Goal: Transaction & Acquisition: Purchase product/service

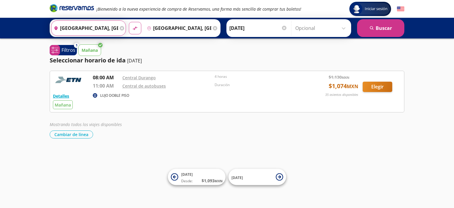
click at [104, 30] on input "Durango, Durango" at bounding box center [84, 28] width 67 height 15
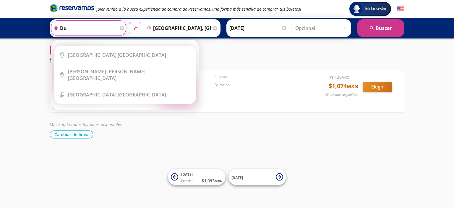
type input "d"
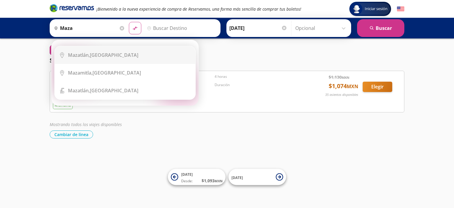
click at [104, 56] on div "Mazatlán, Sinaloa" at bounding box center [103, 55] width 70 height 6
type input "[GEOGRAPHIC_DATA], [GEOGRAPHIC_DATA]"
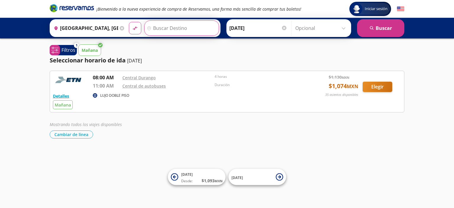
click at [151, 26] on input "Destino" at bounding box center [180, 28] width 73 height 15
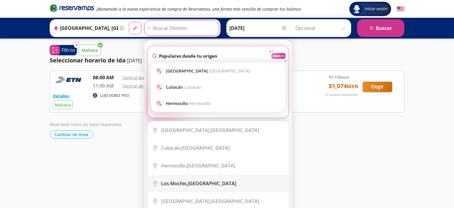
click at [171, 183] on b "Los Mochis," at bounding box center [174, 183] width 27 height 6
type input "[GEOGRAPHIC_DATA], [GEOGRAPHIC_DATA]"
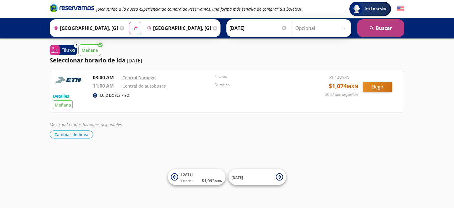
click at [372, 25] on button "search Buscar" at bounding box center [380, 28] width 47 height 18
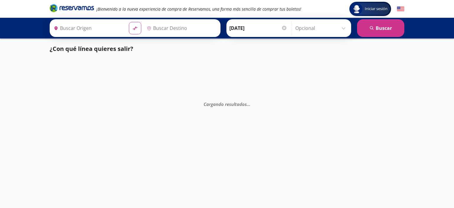
type input "[GEOGRAPHIC_DATA], [GEOGRAPHIC_DATA]"
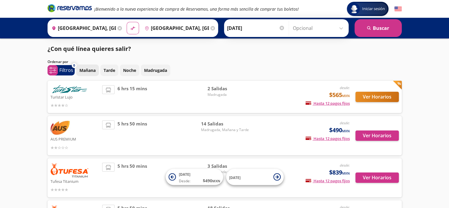
click at [84, 69] on p "Mañana" at bounding box center [87, 70] width 16 height 6
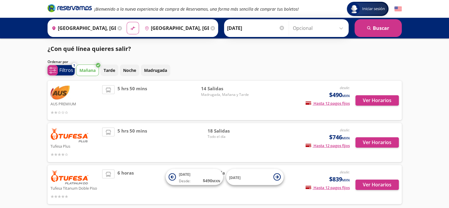
click at [67, 72] on p "Filtros" at bounding box center [66, 69] width 14 height 7
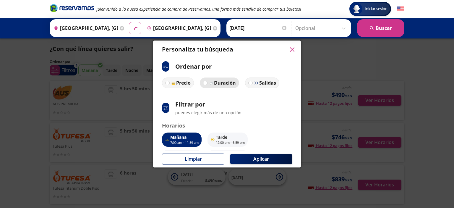
click at [212, 82] on img at bounding box center [211, 83] width 4 height 4
click at [207, 82] on input "Duración" at bounding box center [205, 83] width 4 height 4
radio input "true"
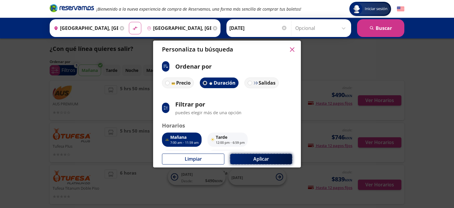
click at [248, 162] on button "Aplicar" at bounding box center [261, 159] width 62 height 10
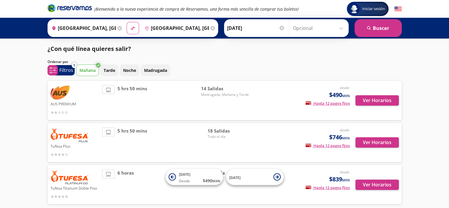
click at [60, 94] on img at bounding box center [61, 92] width 20 height 15
click at [79, 107] on div "AUS PREMIUM" at bounding box center [75, 100] width 49 height 30
click at [372, 103] on button "Ver Horarios" at bounding box center [377, 100] width 43 height 10
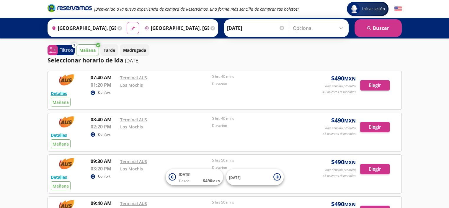
click at [100, 93] on p "Confort" at bounding box center [104, 92] width 12 height 5
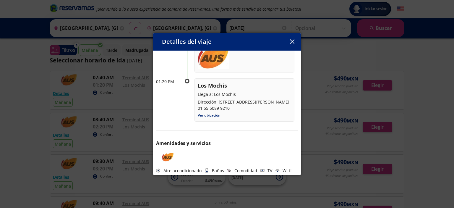
scroll to position [87, 0]
click at [294, 41] on button "button" at bounding box center [291, 41] width 9 height 9
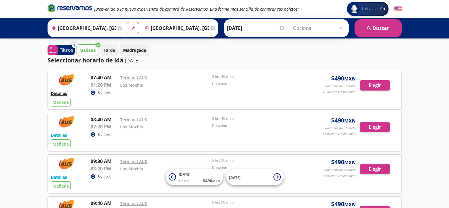
click at [56, 92] on button "Detalles" at bounding box center [59, 93] width 16 height 6
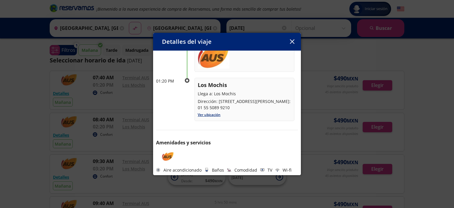
click at [289, 41] on button "button" at bounding box center [291, 41] width 9 height 9
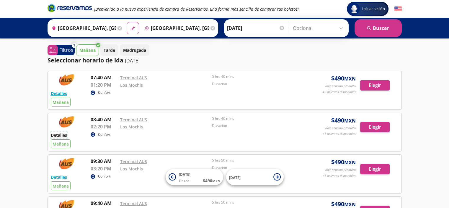
click at [63, 136] on button "Detalles" at bounding box center [59, 135] width 16 height 6
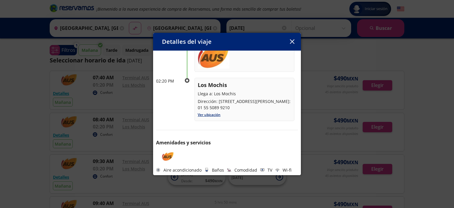
click at [292, 42] on icon "button" at bounding box center [291, 41] width 4 height 4
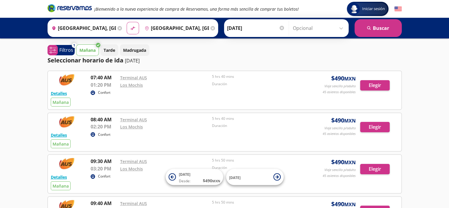
click at [98, 133] on p "Confort" at bounding box center [104, 134] width 12 height 5
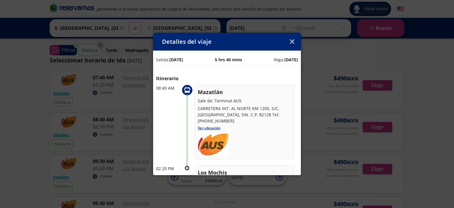
click at [293, 39] on button "button" at bounding box center [291, 41] width 9 height 9
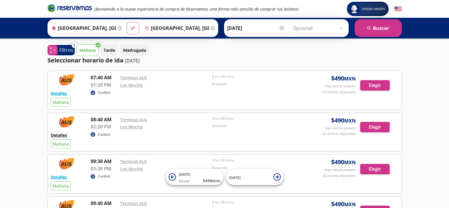
click at [57, 136] on button "Detalles" at bounding box center [59, 135] width 16 height 6
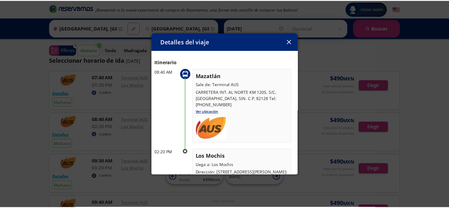
scroll to position [0, 0]
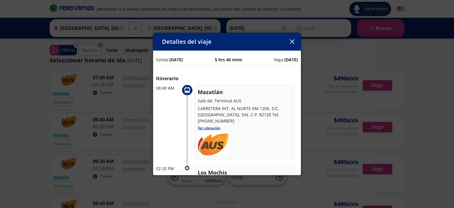
click at [288, 40] on button "button" at bounding box center [291, 41] width 9 height 9
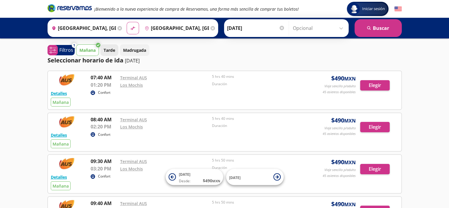
click at [107, 47] on p "Tarde" at bounding box center [110, 50] width 12 height 6
click at [91, 46] on button "Mañana" at bounding box center [87, 50] width 23 height 12
click at [130, 48] on p "Madrugada" at bounding box center [134, 50] width 23 height 6
click at [64, 52] on p "Filtros" at bounding box center [66, 49] width 14 height 7
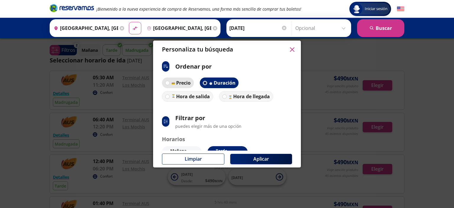
click at [170, 82] on label "Precio" at bounding box center [178, 82] width 32 height 11
click at [169, 82] on input "Precio" at bounding box center [167, 83] width 4 height 4
radio input "true"
radio input "false"
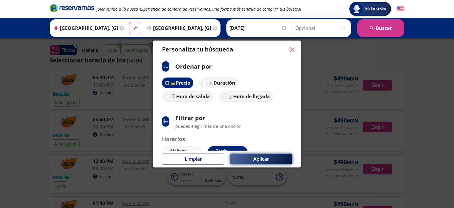
click at [265, 161] on button "Aplicar" at bounding box center [261, 159] width 62 height 10
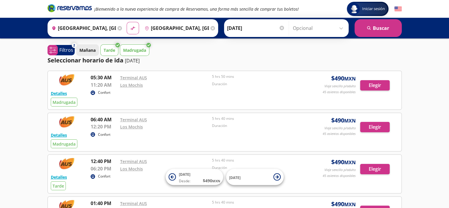
click at [78, 47] on button "Mañana" at bounding box center [87, 50] width 23 height 12
click at [107, 52] on p "Tarde" at bounding box center [110, 50] width 12 height 6
click at [138, 51] on p "Madrugada" at bounding box center [134, 50] width 23 height 6
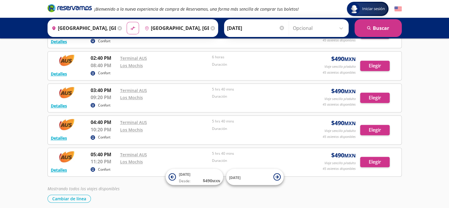
scroll to position [443, 0]
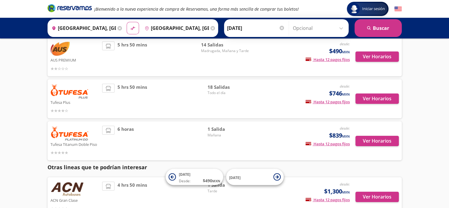
scroll to position [118, 0]
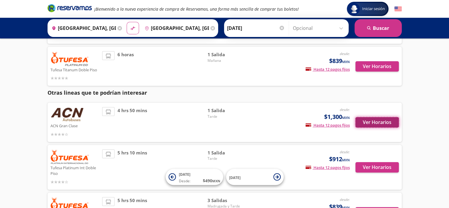
click at [371, 126] on button "Ver Horarios" at bounding box center [377, 122] width 43 height 10
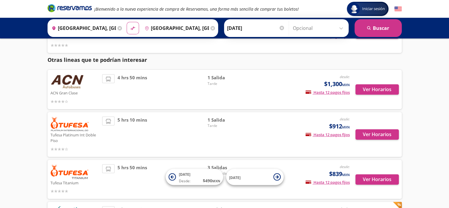
scroll to position [177, 0]
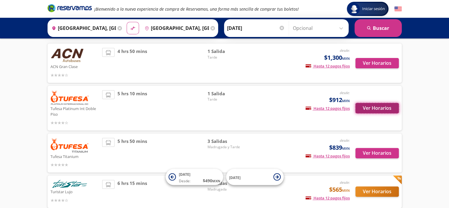
click at [384, 109] on button "Ver Horarios" at bounding box center [377, 108] width 43 height 10
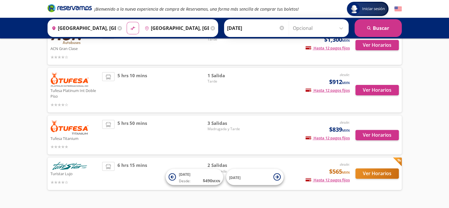
scroll to position [211, 0]
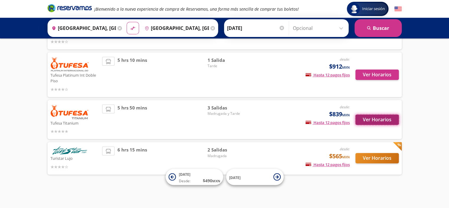
click at [385, 121] on button "Ver Horarios" at bounding box center [377, 119] width 43 height 10
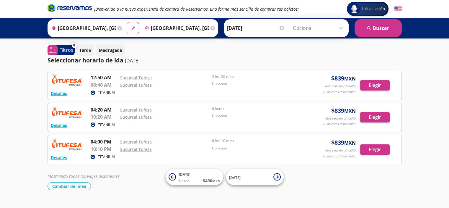
click at [110, 123] on p "TITANIUM" at bounding box center [106, 124] width 17 height 5
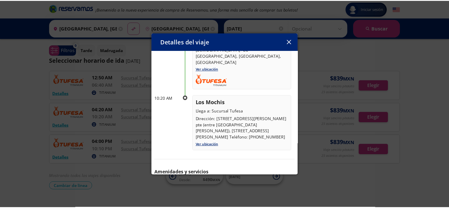
scroll to position [76, 0]
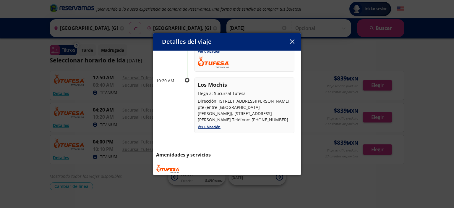
click at [291, 38] on button "button" at bounding box center [291, 41] width 9 height 9
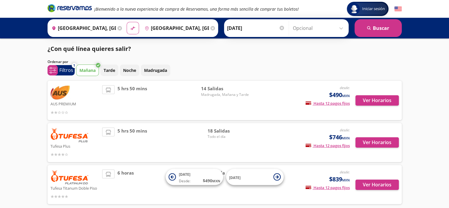
scroll to position [211, 0]
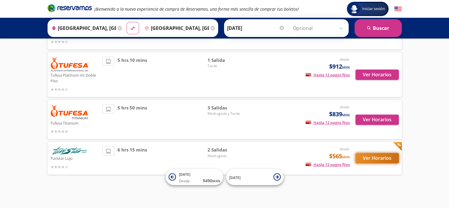
click at [371, 157] on button "Ver Horarios" at bounding box center [377, 158] width 43 height 10
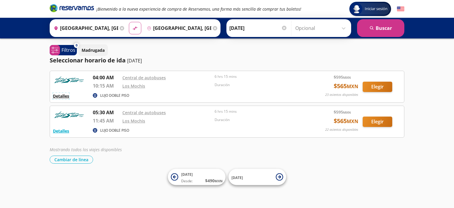
click at [61, 95] on button "Detalles" at bounding box center [61, 96] width 16 height 6
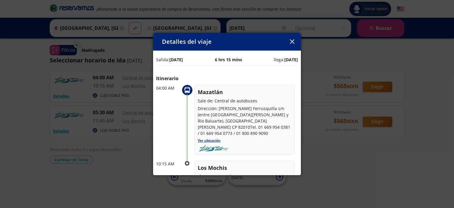
click at [290, 43] on icon "button" at bounding box center [291, 41] width 4 height 4
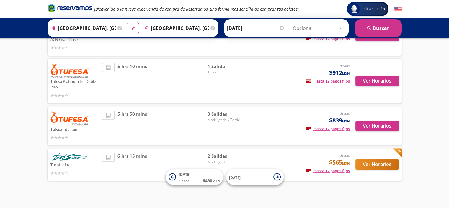
scroll to position [207, 0]
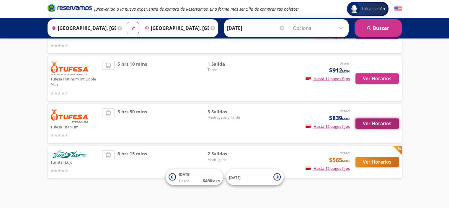
click at [384, 123] on button "Ver Horarios" at bounding box center [377, 123] width 43 height 10
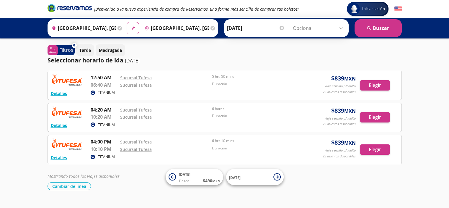
click at [100, 125] on p "TITANIUM" at bounding box center [106, 124] width 17 height 5
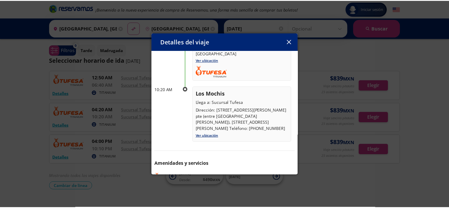
scroll to position [76, 0]
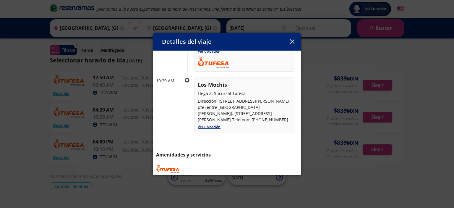
click at [330, 197] on div "Detalles del viaje Salida: 17 Sep 25 6 horas llega: 17 Sep 25 Itinerario 04:20 …" at bounding box center [227, 104] width 454 height 208
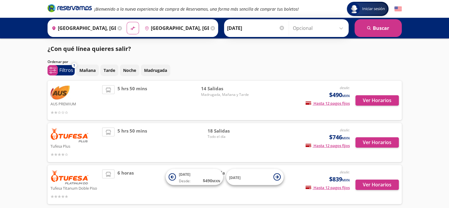
scroll to position [207, 0]
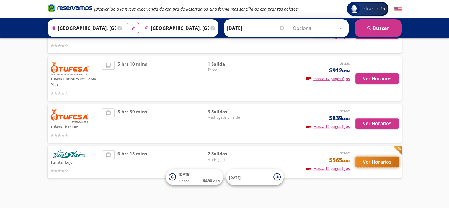
click at [381, 162] on button "Ver Horarios" at bounding box center [377, 162] width 43 height 10
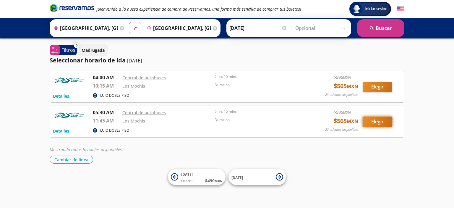
click at [376, 120] on button "Elegir" at bounding box center [377, 121] width 30 height 10
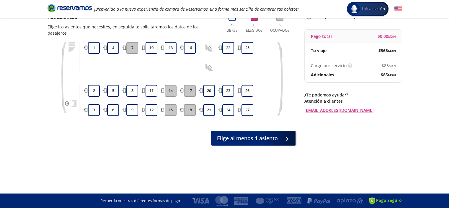
scroll to position [18, 0]
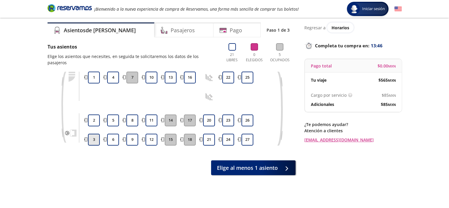
click at [90, 133] on button "3" at bounding box center [94, 139] width 12 height 12
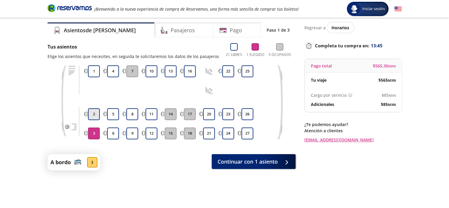
click at [93, 114] on button "2" at bounding box center [94, 114] width 12 height 12
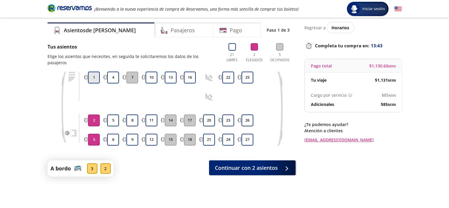
click at [94, 76] on button "1" at bounding box center [94, 77] width 12 height 12
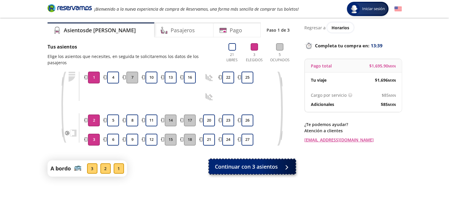
click at [276, 162] on span "Continuar con 3 asientos" at bounding box center [246, 166] width 63 height 8
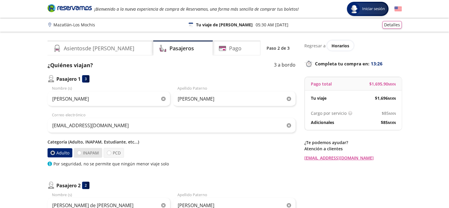
click at [76, 151] on label "INAPAM" at bounding box center [88, 153] width 28 height 10
click at [77, 151] on input "INAPAM" at bounding box center [79, 153] width 4 height 4
radio input "true"
radio input "false"
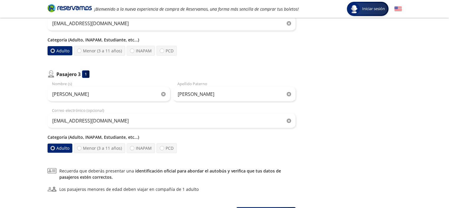
scroll to position [236, 0]
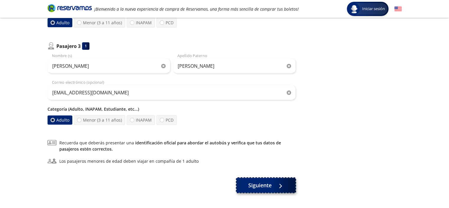
click at [247, 183] on button "Siguiente" at bounding box center [266, 184] width 59 height 15
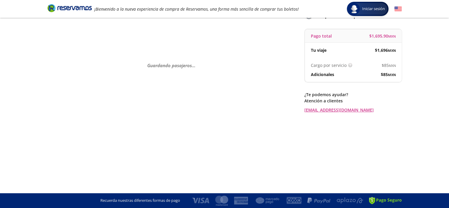
scroll to position [0, 0]
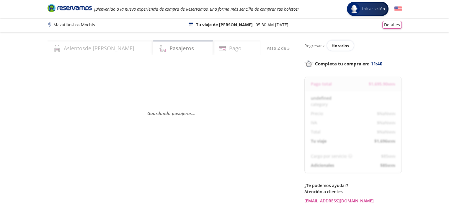
select select "MX"
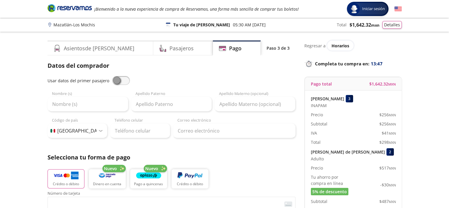
click at [123, 82] on span at bounding box center [121, 80] width 18 height 9
click at [112, 76] on input "checkbox" at bounding box center [112, 76] width 0 height 0
type input "Delia"
type input "Nevarez Fernandez"
type input "arodri_n@hotmail.com"
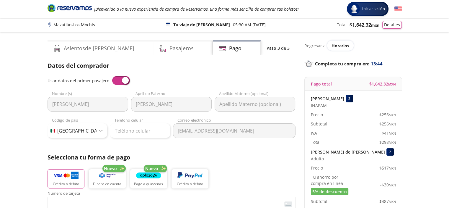
click at [112, 81] on span at bounding box center [121, 80] width 18 height 9
click at [112, 76] on input "checkbox" at bounding box center [112, 76] width 0 height 0
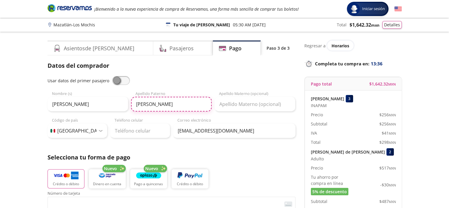
click at [182, 106] on input "Nevarez Fernandez" at bounding box center [171, 104] width 81 height 15
type input "Nevarez"
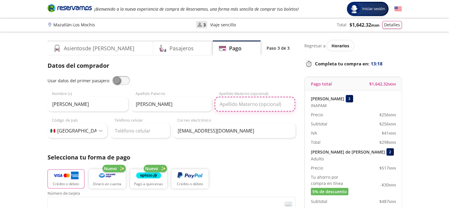
click at [227, 105] on input "Apellido Materno (opcional)" at bounding box center [255, 104] width 81 height 15
type input "Fernandez"
click at [248, 160] on p "Selecciona tu forma de pago" at bounding box center [172, 157] width 248 height 9
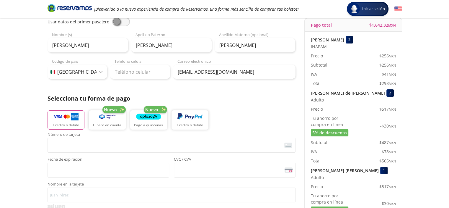
scroll to position [65, 0]
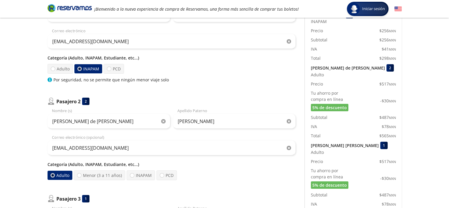
scroll to position [89, 0]
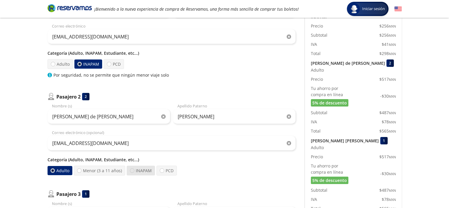
click at [132, 170] on div at bounding box center [132, 170] width 4 height 4
click at [132, 170] on input "INAPAM" at bounding box center [132, 170] width 4 height 4
radio input "true"
radio input "false"
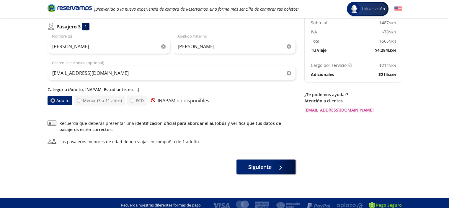
scroll to position [260, 0]
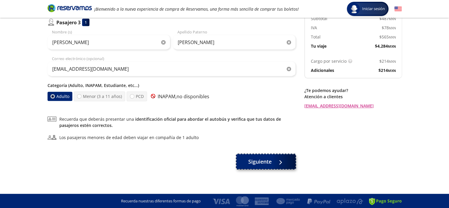
click at [286, 167] on button "Siguiente" at bounding box center [266, 161] width 59 height 15
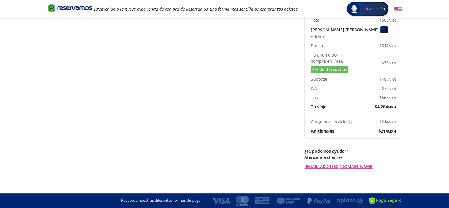
scroll to position [0, 0]
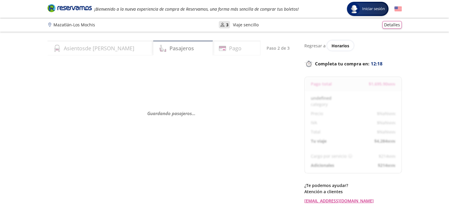
select select "MX"
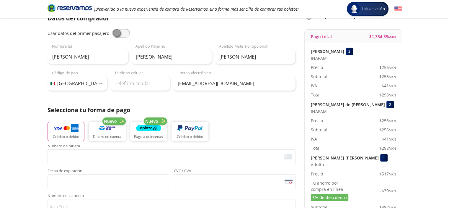
scroll to position [40, 0]
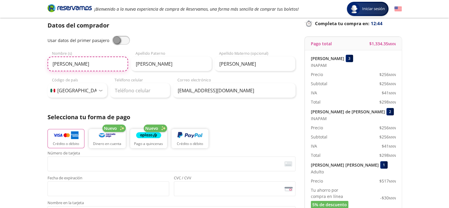
click at [71, 66] on input "Delia" at bounding box center [88, 63] width 81 height 15
type input "D"
click at [271, 108] on div "Datos del comprador Usar datos del primer pasajero Delia Nombre (s) Nevarez Ape…" at bounding box center [172, 154] width 248 height 267
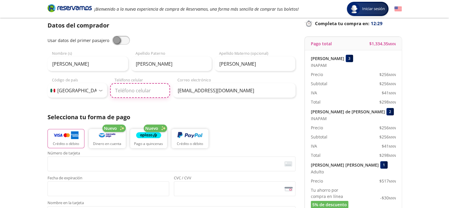
click at [116, 92] on input "Teléfono celular" at bounding box center [140, 90] width 60 height 15
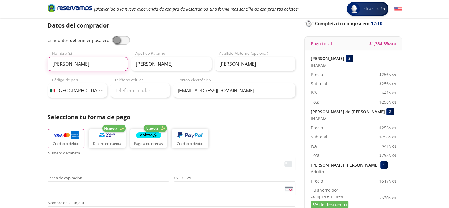
click at [102, 69] on input "Delia" at bounding box center [88, 63] width 81 height 15
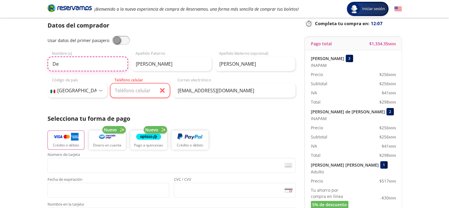
type input "D"
type input "a"
type input "Alma Delia"
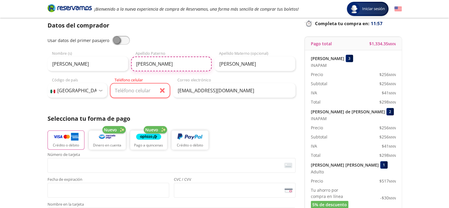
click at [159, 59] on input "Nevarez" at bounding box center [171, 63] width 81 height 15
type input "N"
type input "Rodriguez"
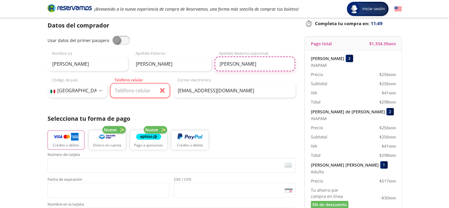
click at [258, 58] on input "Fernandez" at bounding box center [255, 63] width 81 height 15
type input "F"
type input "Nevarez"
click at [146, 92] on input "Teléfono celular" at bounding box center [140, 90] width 60 height 15
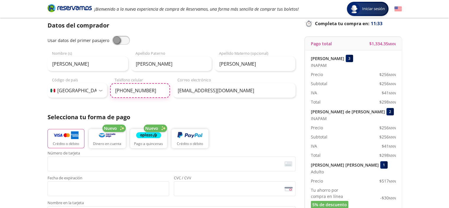
type input "618 211 1450"
click at [250, 112] on div "Datos del comprador Usar datos del primer pasajero Alma Delia Nombre (s) Rodrig…" at bounding box center [172, 154] width 248 height 267
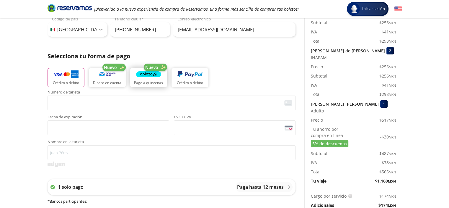
scroll to position [99, 0]
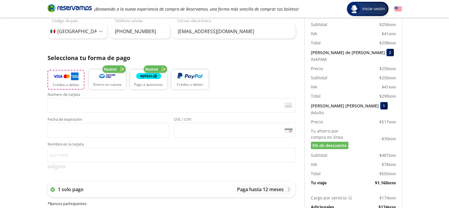
click at [72, 79] on img "button" at bounding box center [65, 76] width 25 height 9
click at [176, 141] on div "Número de tarjeta <p>Your browser does not support iframes.</p> Fecha de expira…" at bounding box center [172, 127] width 248 height 70
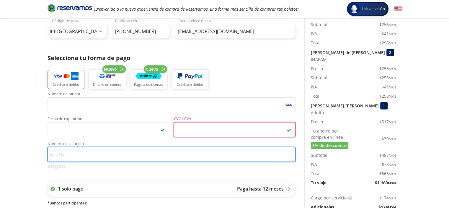
click at [61, 153] on input "Nombre en la tarjeta" at bounding box center [172, 154] width 248 height 15
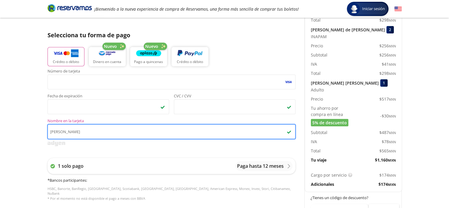
scroll to position [158, 0]
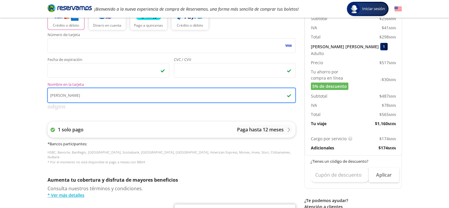
type input "DELIA NEVAREZ FERNANDEZ"
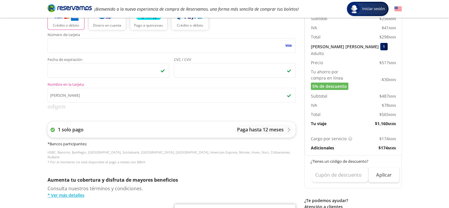
click at [95, 133] on div "1 solo pago Paga hasta 12 meses" at bounding box center [172, 129] width 248 height 16
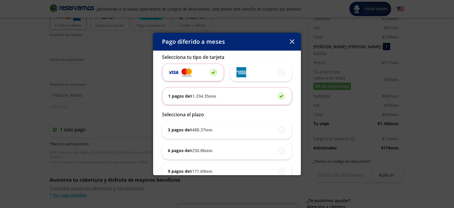
click at [175, 95] on p "1 pagos de $ 1,334.35 MXN" at bounding box center [192, 96] width 48 height 6
click at [278, 95] on input "1 pagos de $ 1,334.35 MXN" at bounding box center [280, 96] width 4 height 4
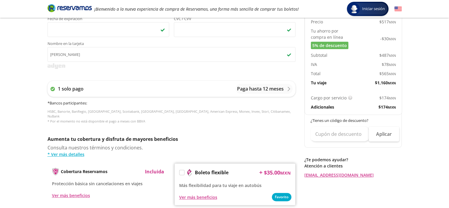
scroll to position [247, 0]
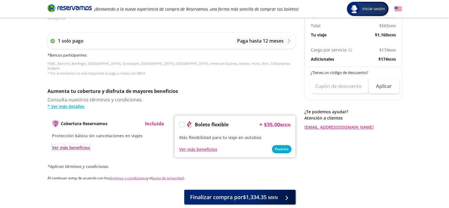
click at [71, 144] on div "Ver más beneficios" at bounding box center [71, 147] width 38 height 6
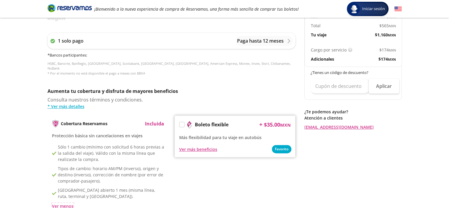
scroll to position [306, 0]
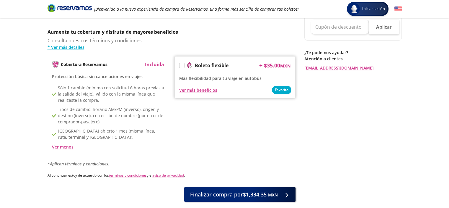
click at [223, 131] on div "Cobertura Reservamos Incluida Protección básica sin cancelaciones en viajes Sól…" at bounding box center [172, 105] width 248 height 98
click at [181, 63] on label at bounding box center [182, 65] width 5 height 5
click at [181, 64] on input "Boleto flexible" at bounding box center [182, 66] width 4 height 4
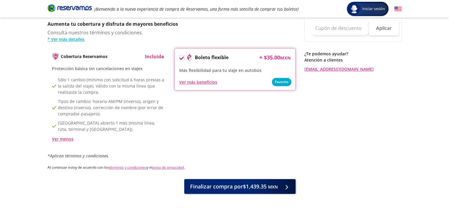
scroll to position [304, 0]
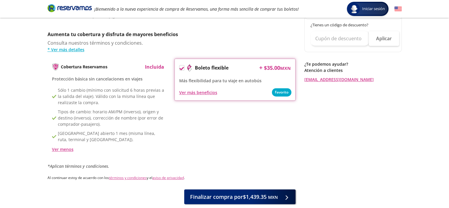
click at [182, 67] on icon at bounding box center [182, 68] width 4 height 3
click at [182, 67] on input "Boleto flexible" at bounding box center [182, 69] width 4 height 4
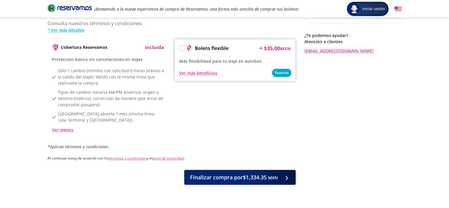
scroll to position [333, 0]
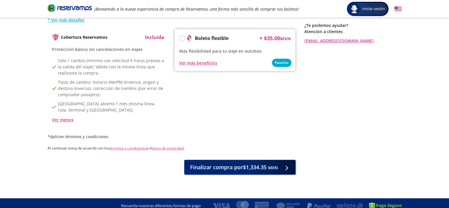
click at [182, 36] on label at bounding box center [182, 38] width 5 height 5
click at [182, 37] on input "Boleto flexible" at bounding box center [182, 39] width 4 height 4
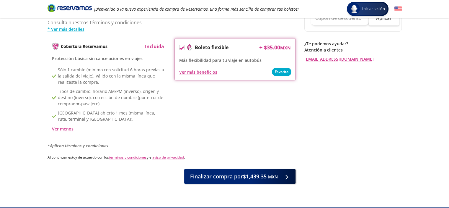
scroll to position [329, 0]
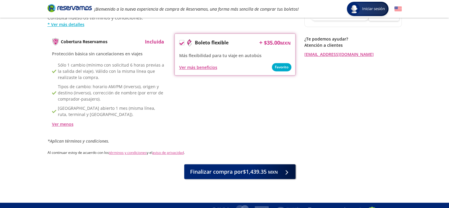
click at [180, 41] on icon at bounding box center [182, 43] width 4 height 4
click at [180, 42] on input "Boleto flexible" at bounding box center [182, 44] width 4 height 4
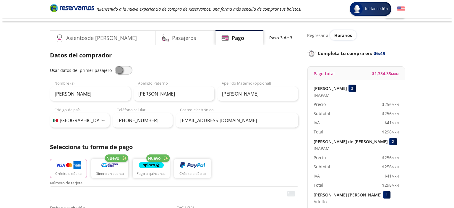
scroll to position [0, 0]
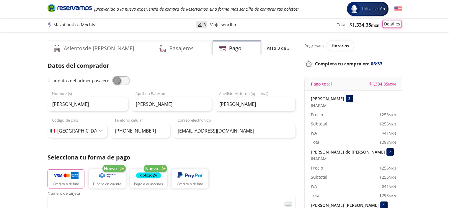
click at [392, 25] on button "Detalles" at bounding box center [391, 24] width 19 height 8
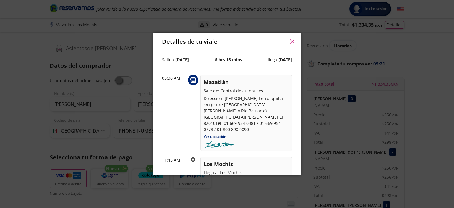
click at [289, 45] on button "button" at bounding box center [291, 41] width 9 height 9
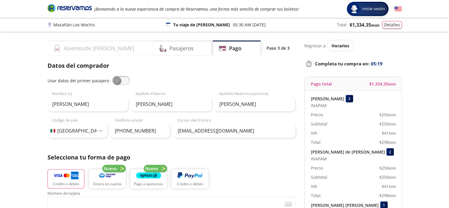
click at [94, 47] on h4 "Asientos de Ida" at bounding box center [99, 48] width 71 height 8
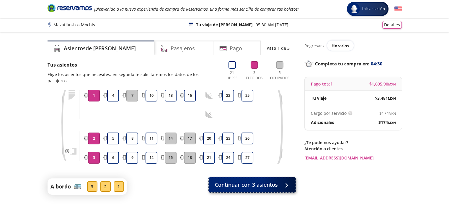
click at [252, 180] on span "Continuar con 3 asientos" at bounding box center [246, 184] width 63 height 8
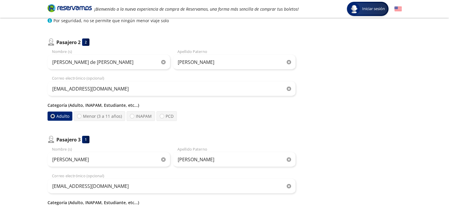
scroll to position [177, 0]
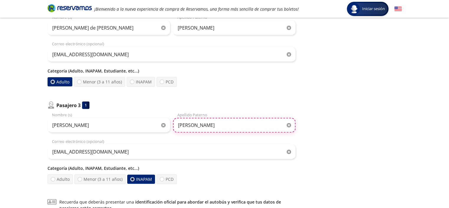
click at [220, 126] on input "Rodriguez Nevarez" at bounding box center [234, 125] width 123 height 15
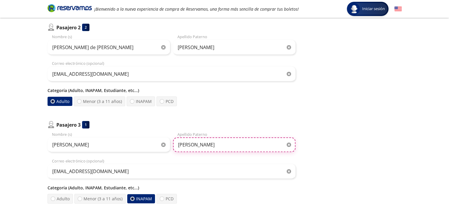
scroll to position [148, 0]
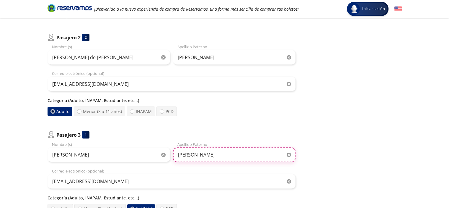
type input "Rodriguez"
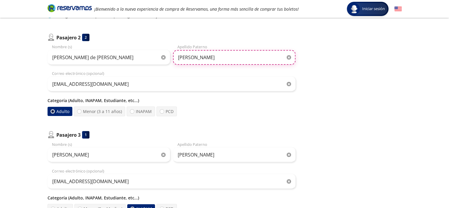
click at [221, 59] on input "Nevarez Fernandez" at bounding box center [234, 57] width 123 height 15
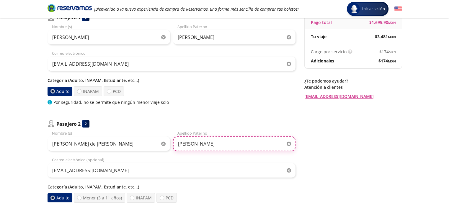
scroll to position [30, 0]
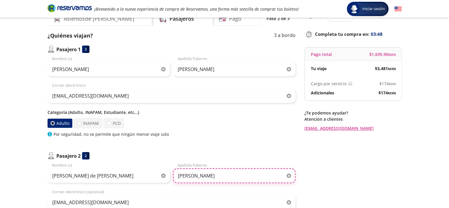
type input "Nevarez"
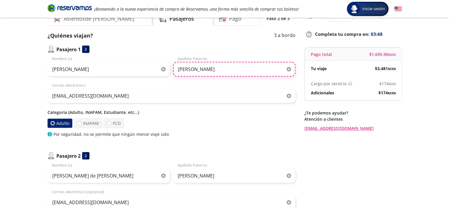
click at [227, 68] on input "Nevarez Fernandez" at bounding box center [234, 69] width 123 height 15
type input "Nevarez"
click at [379, 162] on div "Regresar a Horarios Completa tu compra en : 03:43 Pago total $ 1,695.90 MXN Tu …" at bounding box center [352, 205] width 97 height 389
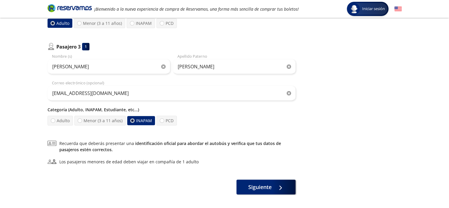
scroll to position [260, 0]
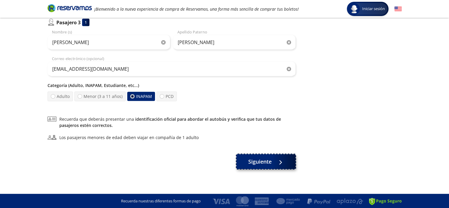
click at [250, 161] on span "Siguiente" at bounding box center [259, 161] width 23 height 8
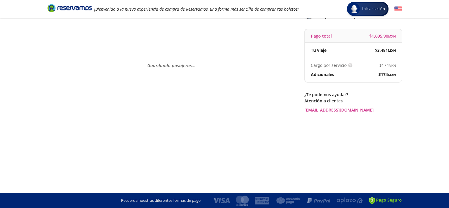
scroll to position [0, 0]
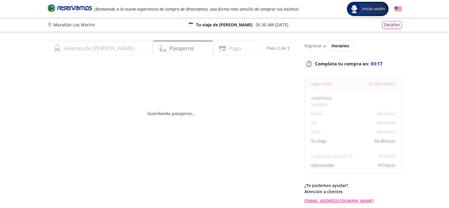
select select "MX"
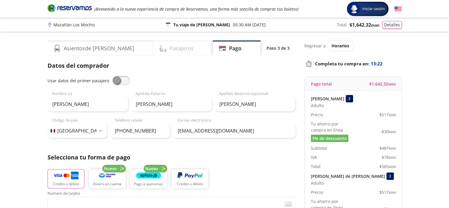
click at [170, 49] on h4 "Pasajeros" at bounding box center [182, 48] width 24 height 8
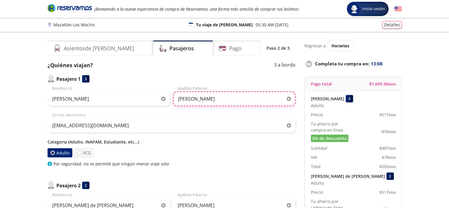
click at [207, 100] on input "Nevarez" at bounding box center [234, 98] width 123 height 15
type input "Nevarez Fernandez"
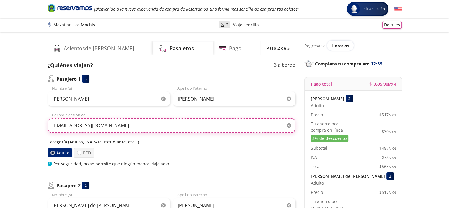
click at [213, 120] on input "arodri_n@hotmail.com" at bounding box center [172, 125] width 248 height 15
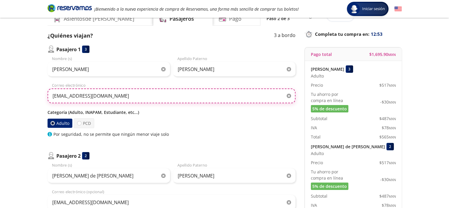
scroll to position [89, 0]
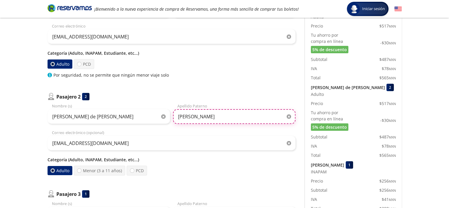
click at [227, 115] on input "Nevarez" at bounding box center [234, 116] width 123 height 15
click at [200, 116] on input "Nevarez fernandez" at bounding box center [234, 116] width 123 height 15
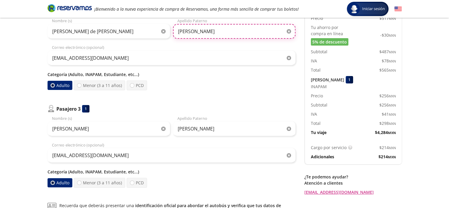
scroll to position [177, 0]
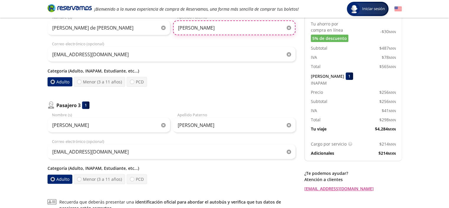
type input "Nevarez Fernandez"
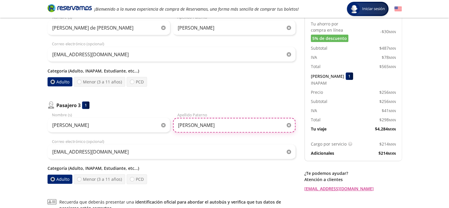
click at [210, 125] on input "Rodriguez" at bounding box center [234, 125] width 123 height 15
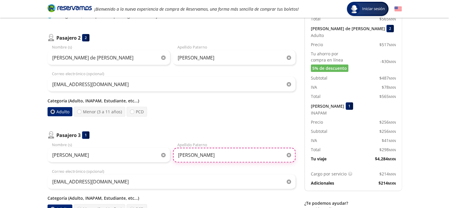
scroll to position [148, 0]
type input "Rodriguez"
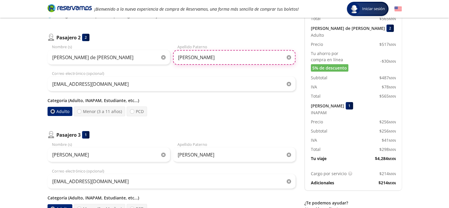
click at [223, 58] on input "Nevarez Fernandez" at bounding box center [234, 57] width 123 height 15
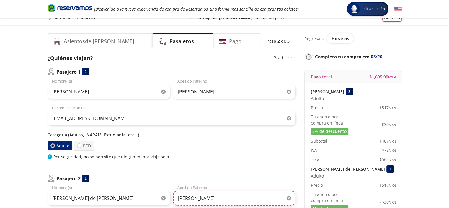
scroll to position [0, 0]
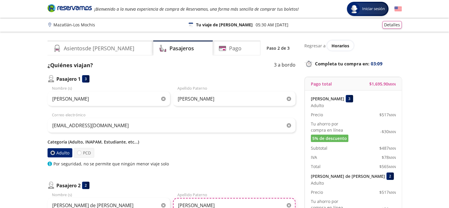
type input "Nevarez"
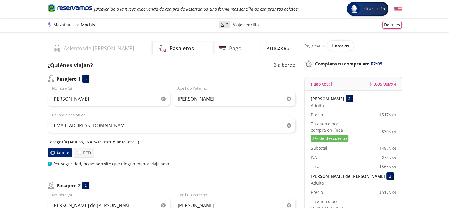
click at [91, 49] on h4 "Asientos de Ida" at bounding box center [99, 48] width 71 height 8
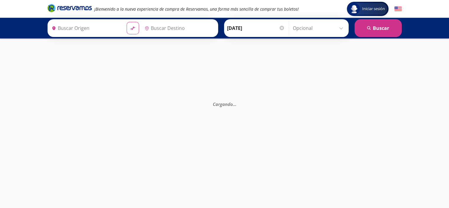
type input "[GEOGRAPHIC_DATA], [GEOGRAPHIC_DATA]"
